Goal: Check status: Check status

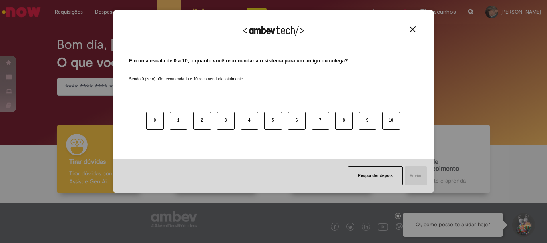
click at [413, 31] on img "Close" at bounding box center [413, 29] width 6 height 6
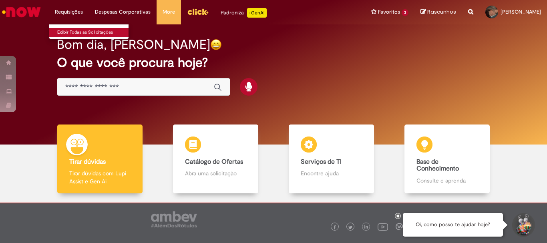
click at [81, 30] on link "Exibir Todas as Solicitações" at bounding box center [93, 32] width 88 height 9
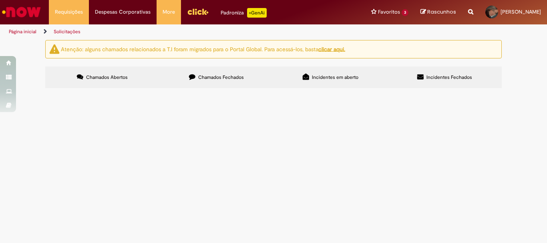
click at [225, 78] on span "Chamados Fechados" at bounding box center [221, 77] width 46 height 6
click at [0, 0] on input "Pesquisar" at bounding box center [0, 0] width 0 height 0
paste input "*********"
type input "*********"
click at [0, 0] on button "Pesquisar" at bounding box center [0, 0] width 0 height 0
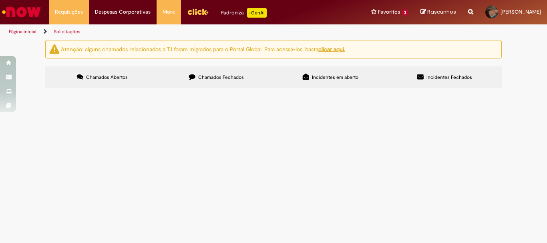
click at [0, 0] on td "Pesquisa de Repasse Banco" at bounding box center [0, 0] width 0 height 0
click at [0, 0] on span "R13527434" at bounding box center [0, 0] width 0 height 0
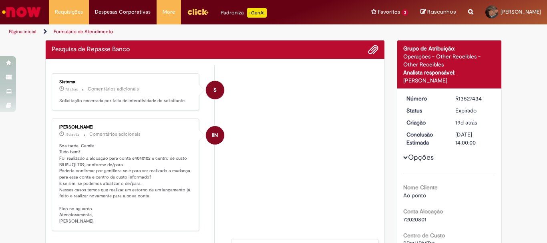
click at [108, 149] on p "Boa tarde, Camila. Tudo bem? Foi realizado a alocação para conta 64040102 e cen…" at bounding box center [125, 184] width 133 height 82
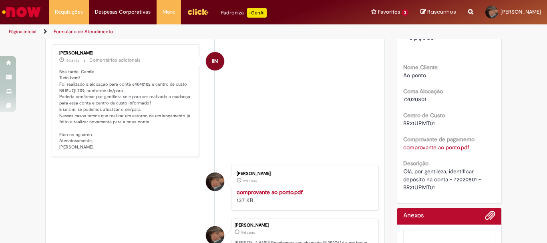
scroll to position [80, 0]
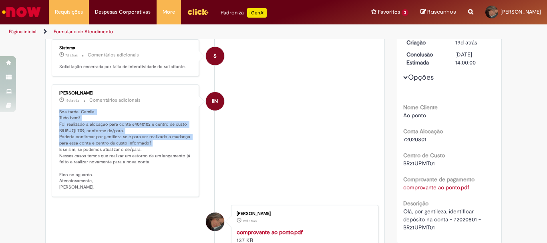
drag, startPoint x: 56, startPoint y: 111, endPoint x: 149, endPoint y: 146, distance: 99.7
click at [149, 146] on div "[PERSON_NAME] 15d atrás 15 dias atrás Comentários adicionais Boa tarde, [GEOGRA…" at bounding box center [125, 141] width 143 height 108
